Goal: Task Accomplishment & Management: Manage account settings

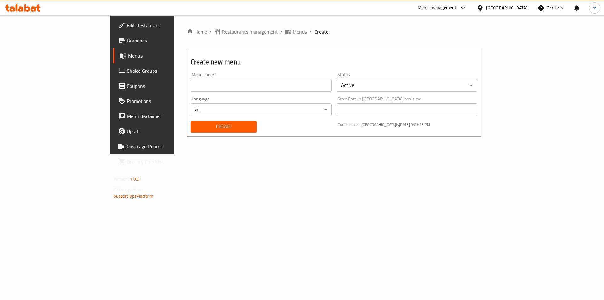
click at [128, 52] on span "Menus" at bounding box center [167, 56] width 78 height 8
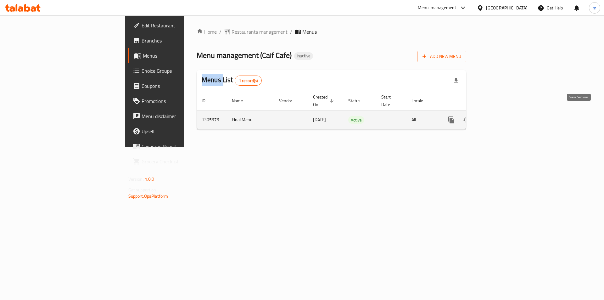
click at [501, 116] on icon "enhanced table" at bounding box center [497, 120] width 8 height 8
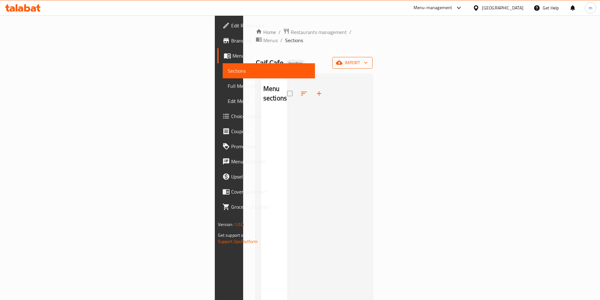
click at [367, 59] on span "import" at bounding box center [352, 63] width 30 height 8
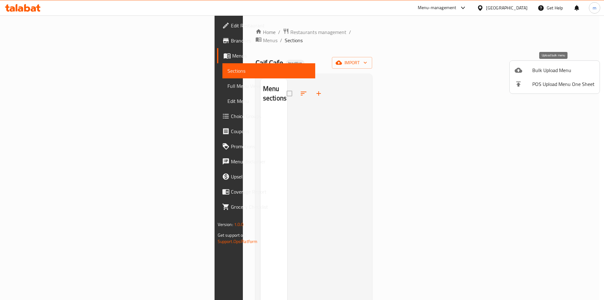
click at [521, 75] on li "Bulk Upload Menu" at bounding box center [555, 70] width 90 height 14
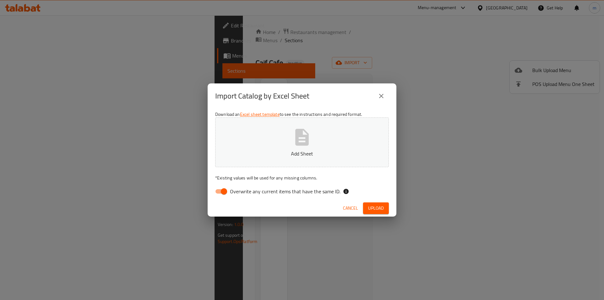
drag, startPoint x: 225, startPoint y: 189, endPoint x: 241, endPoint y: 148, distance: 43.8
click at [225, 189] on input "Overwrite any current items that have the same ID." at bounding box center [224, 191] width 36 height 12
checkbox input "false"
click at [246, 128] on button "Add Sheet" at bounding box center [302, 142] width 174 height 50
click at [376, 204] on span "Upload" at bounding box center [376, 208] width 16 height 8
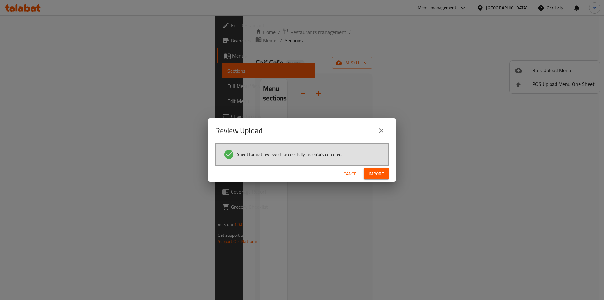
click at [384, 175] on button "Import" at bounding box center [376, 174] width 25 height 12
click at [44, 69] on div "Review Upload Sheet format reviewed successfully, no errors detected. Cancel" at bounding box center [302, 150] width 604 height 300
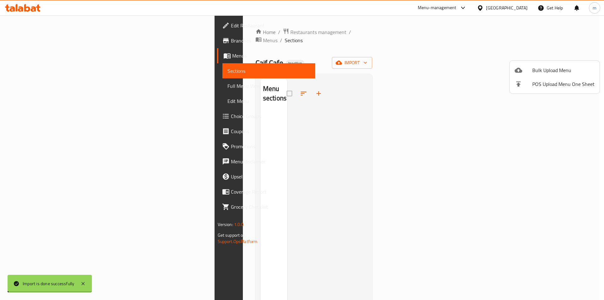
click at [44, 69] on div at bounding box center [302, 150] width 604 height 300
click at [228, 69] on span "Sections" at bounding box center [269, 71] width 83 height 8
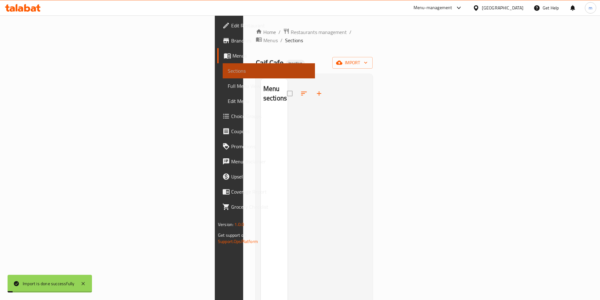
click at [228, 69] on span "Sections" at bounding box center [269, 71] width 82 height 8
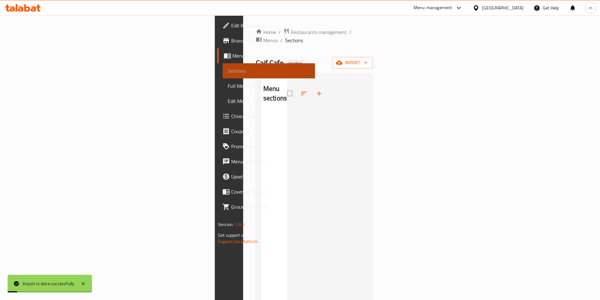
click at [228, 69] on span "Sections" at bounding box center [269, 71] width 82 height 8
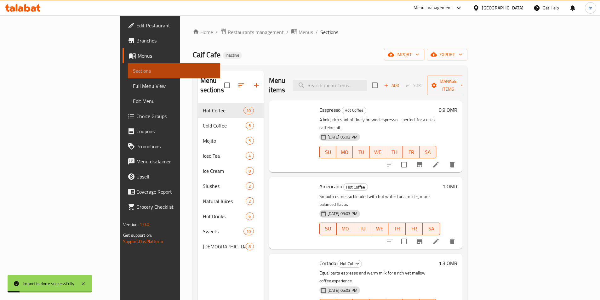
click at [133, 69] on span "Sections" at bounding box center [174, 71] width 82 height 8
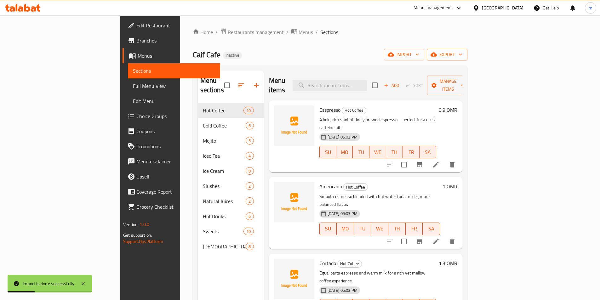
click at [437, 52] on icon "button" at bounding box center [433, 54] width 6 height 6
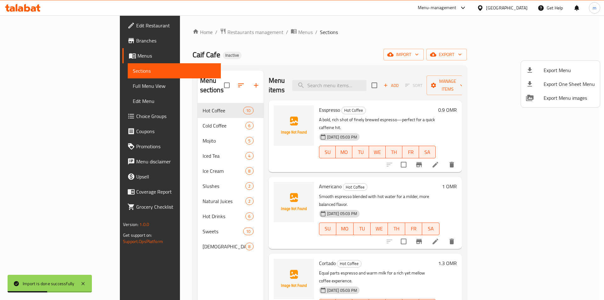
click at [537, 70] on div at bounding box center [535, 70] width 18 height 8
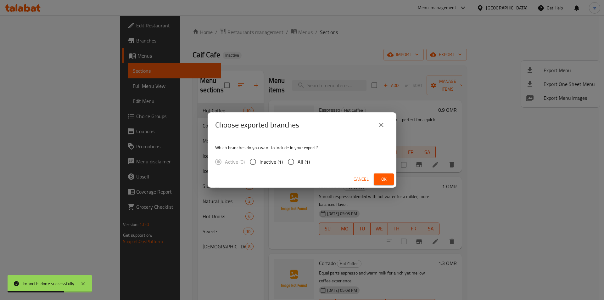
click at [301, 159] on span "All (1)" at bounding box center [304, 162] width 12 height 8
click at [298, 159] on input "All (1)" at bounding box center [291, 161] width 13 height 13
radio input "true"
click at [378, 178] on button "Ok" at bounding box center [384, 179] width 20 height 12
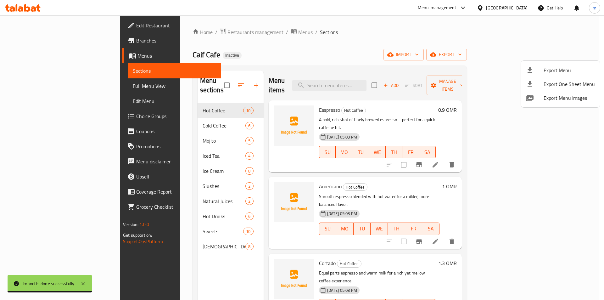
click at [26, 89] on div at bounding box center [302, 150] width 604 height 300
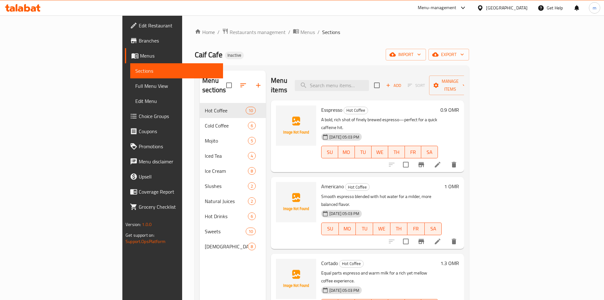
click at [135, 89] on span "Full Menu View" at bounding box center [176, 86] width 83 height 8
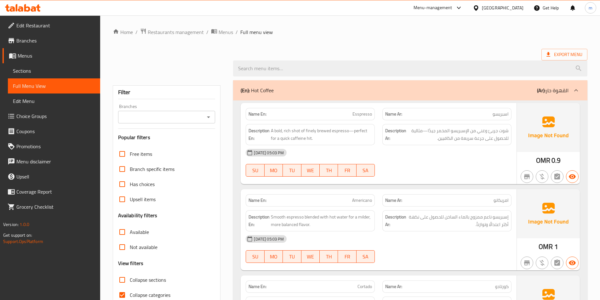
scroll to position [88, 0]
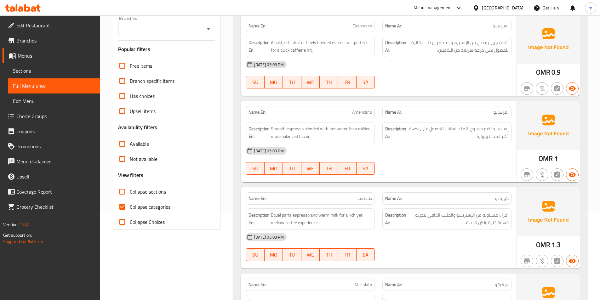
click at [120, 207] on input "Collapse categories" at bounding box center [122, 206] width 15 height 15
checkbox input "false"
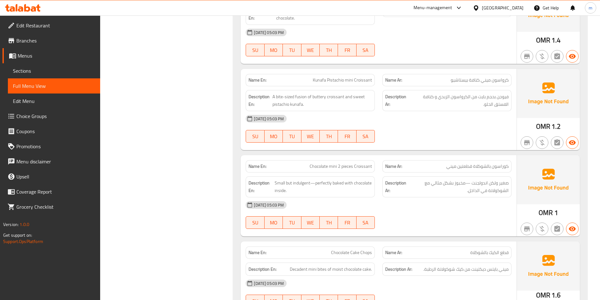
scroll to position [4513, 0]
